Goal: Task Accomplishment & Management: Manage account settings

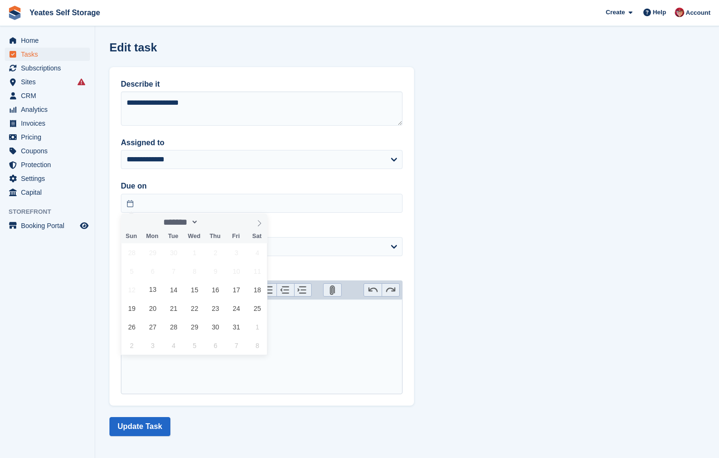
click at [185, 210] on input "text" at bounding box center [262, 203] width 282 height 19
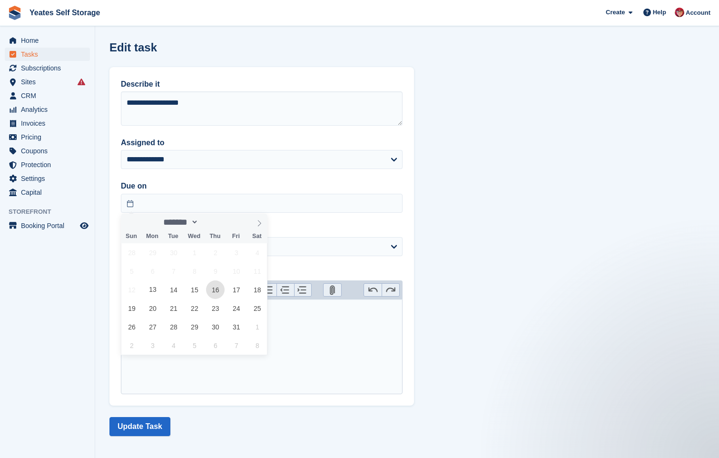
click at [218, 292] on span "16" at bounding box center [215, 289] width 19 height 19
type input "**********"
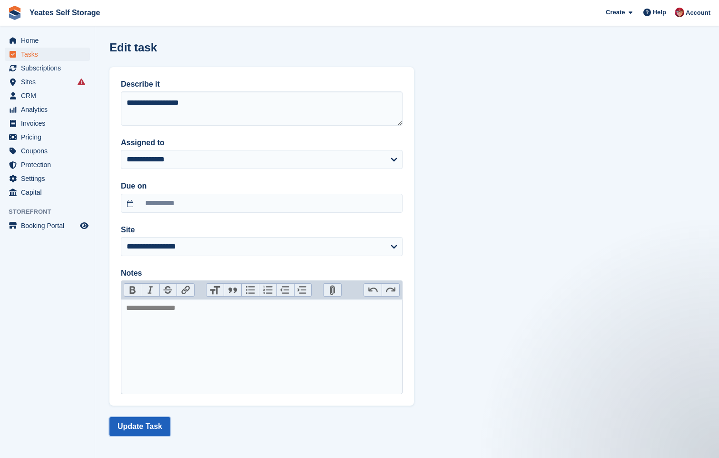
click at [129, 432] on button "Update Task" at bounding box center [139, 426] width 61 height 19
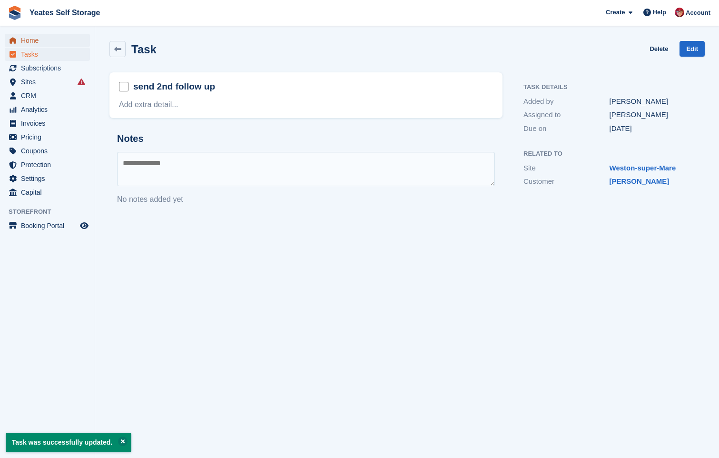
click at [34, 45] on span "Home" at bounding box center [49, 40] width 57 height 13
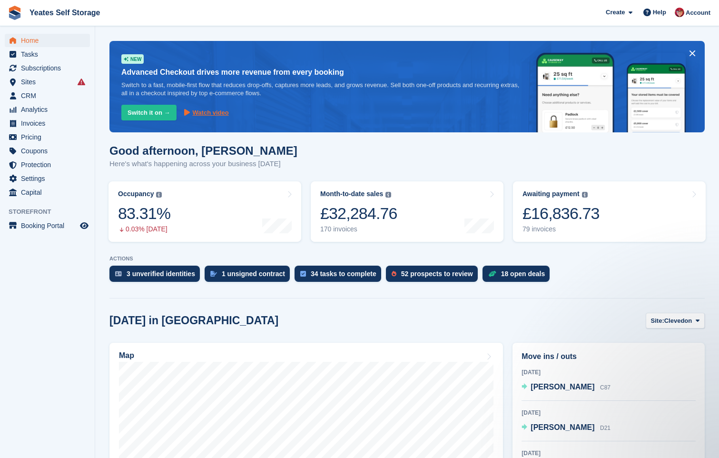
click at [201, 114] on span "Watch video" at bounding box center [211, 113] width 36 height 10
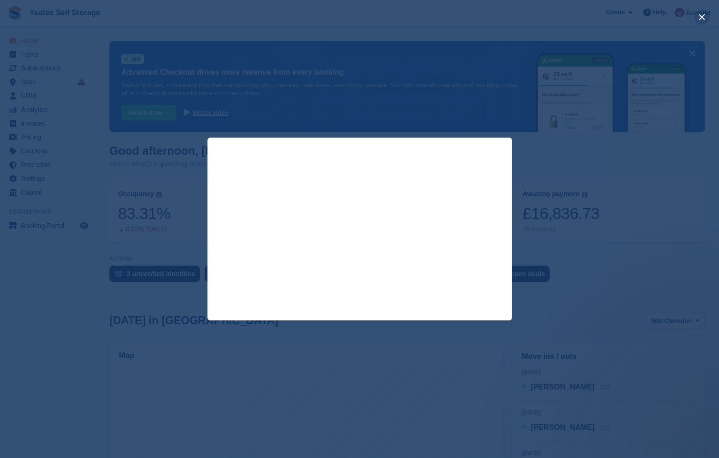
click at [704, 13] on button "close" at bounding box center [701, 17] width 15 height 15
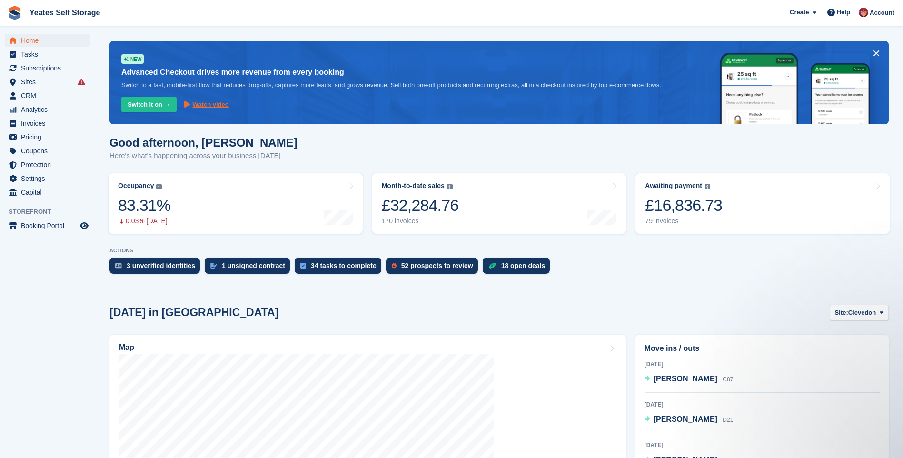
click at [200, 105] on span "Watch video" at bounding box center [211, 105] width 36 height 10
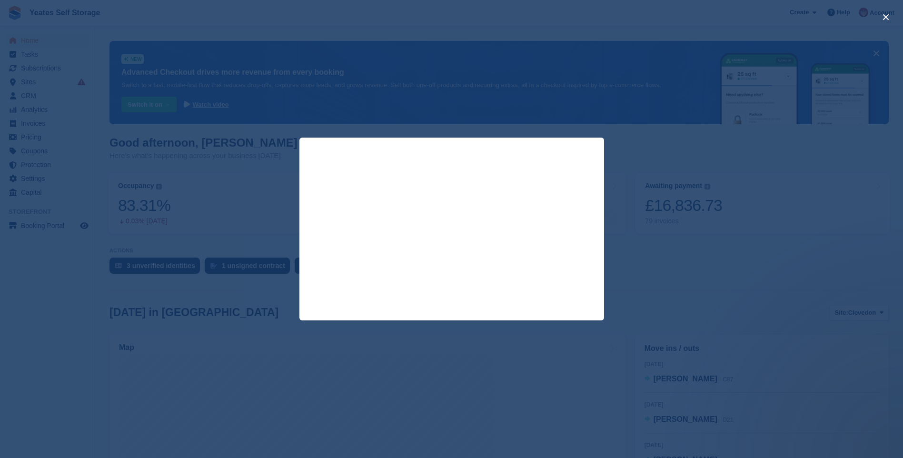
click at [460, 103] on div "close" at bounding box center [451, 229] width 903 height 458
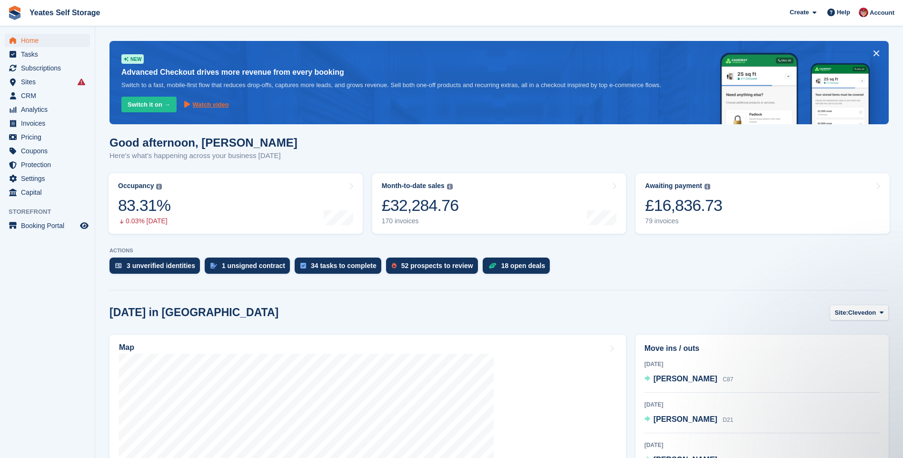
click at [195, 104] on span "Watch video" at bounding box center [211, 105] width 36 height 10
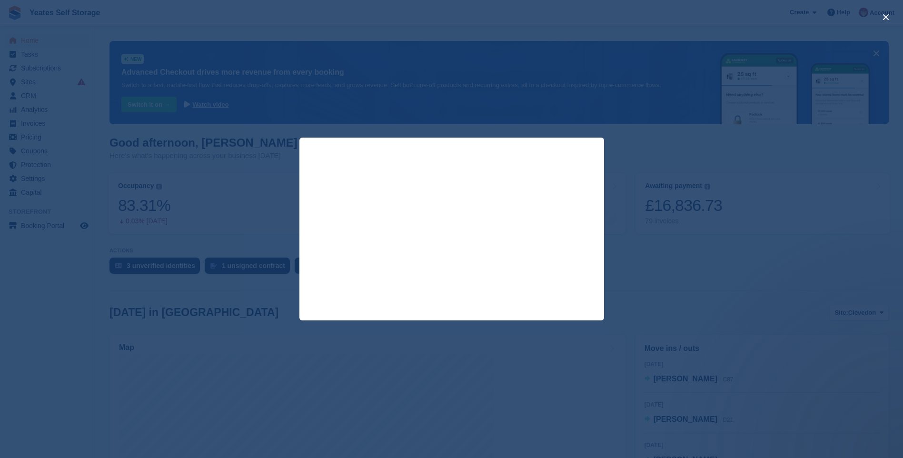
click at [645, 105] on div "close" at bounding box center [451, 229] width 903 height 458
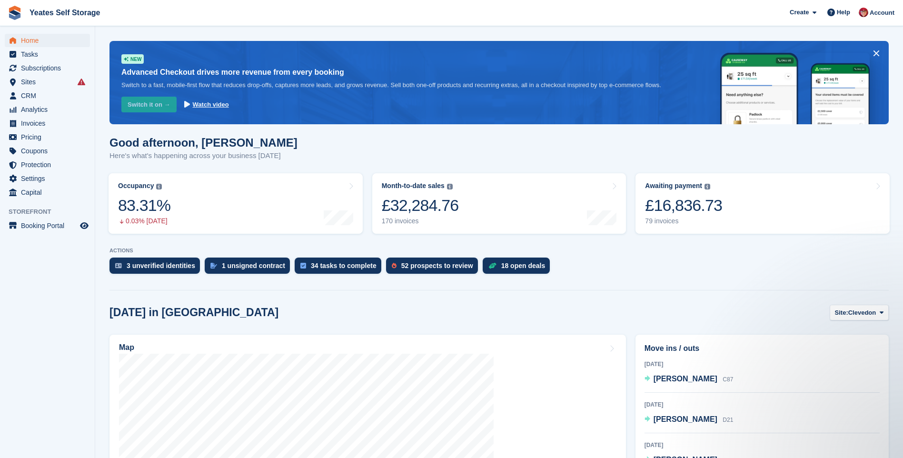
click at [143, 108] on link "Switch it on →" at bounding box center [148, 105] width 55 height 16
